Goal: Information Seeking & Learning: Learn about a topic

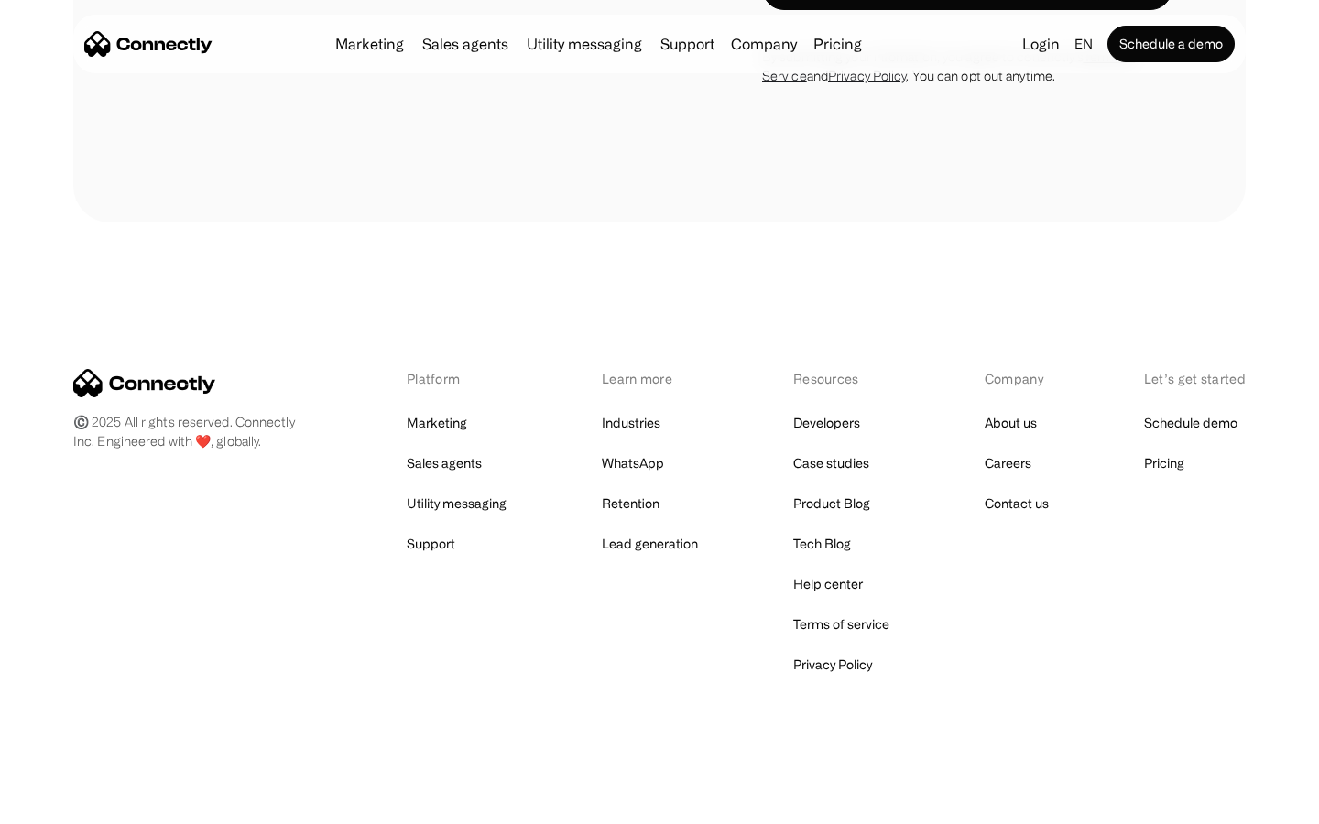
scroll to position [1546, 0]
